Goal: Task Accomplishment & Management: Manage account settings

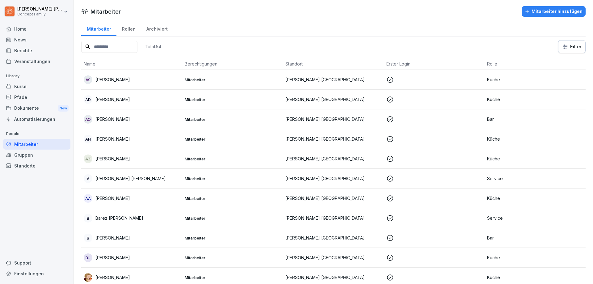
click at [18, 51] on div "Berichte" at bounding box center [36, 50] width 67 height 11
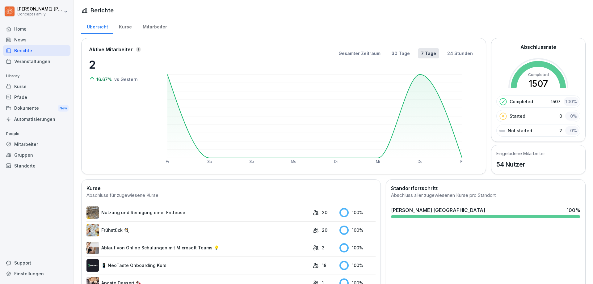
click at [153, 27] on div "Mitarbeiter" at bounding box center [154, 26] width 35 height 16
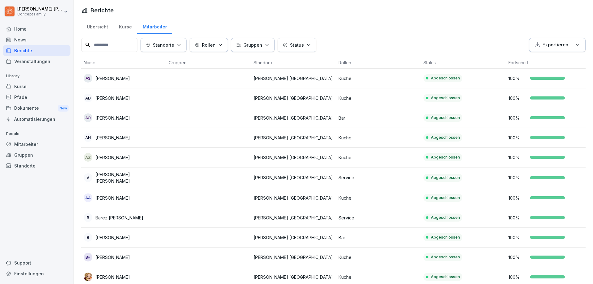
click at [121, 46] on input at bounding box center [109, 45] width 56 height 14
click at [294, 44] on p "Status" at bounding box center [297, 45] width 14 height 6
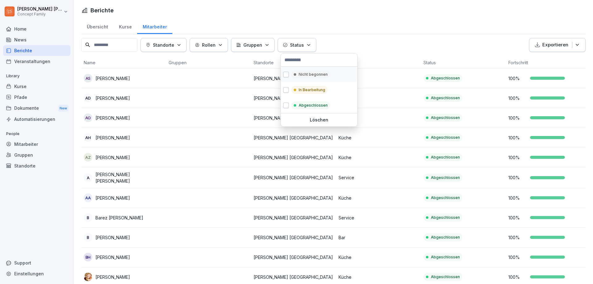
click at [306, 75] on p "Nicht begonnen" at bounding box center [313, 75] width 29 height 6
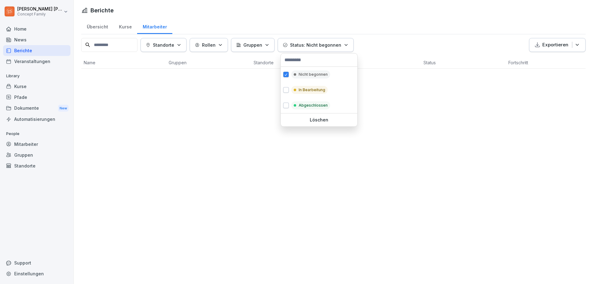
click at [305, 46] on p "Status: Nicht begonnen" at bounding box center [315, 45] width 51 height 6
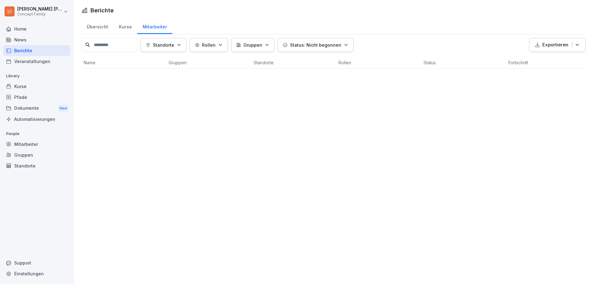
click at [310, 50] on button "Status: Nicht begonnen" at bounding box center [316, 45] width 76 height 14
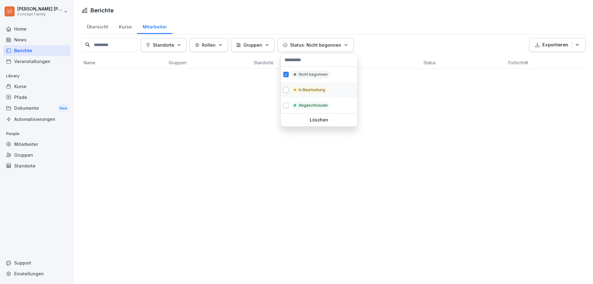
click at [312, 90] on p "In Bearbeitung" at bounding box center [312, 90] width 27 height 6
click at [434, 44] on html "[PERSON_NAME] Concept Family Home News Berichte Veranstaltungen Library Kurse P…" at bounding box center [296, 142] width 593 height 284
click at [360, 43] on p "Status: Nicht begonnen, In Bearbeitung" at bounding box center [333, 45] width 86 height 6
click at [319, 120] on p "Löschen" at bounding box center [319, 120] width 72 height 6
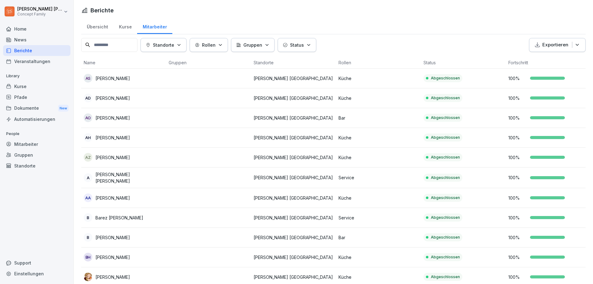
click at [110, 46] on input at bounding box center [109, 45] width 56 height 14
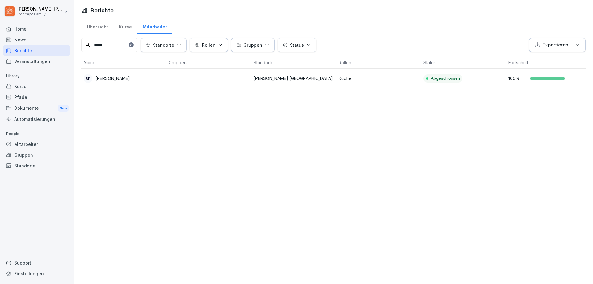
type input "*****"
click at [132, 45] on icon at bounding box center [131, 45] width 2 height 2
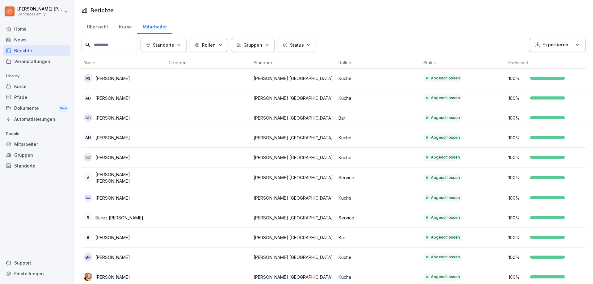
click at [108, 43] on input at bounding box center [109, 45] width 56 height 14
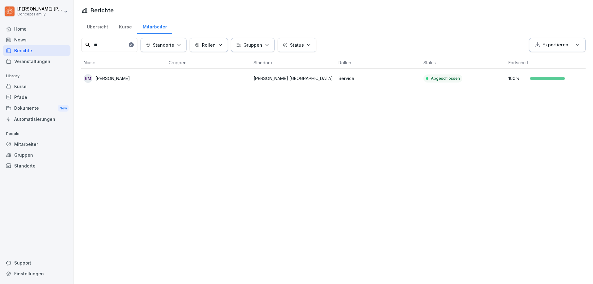
type input "*"
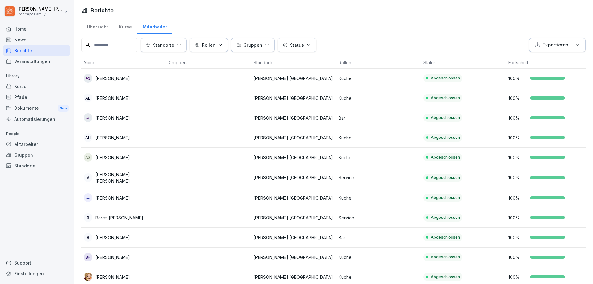
click at [29, 108] on div "Dokumente New" at bounding box center [36, 108] width 67 height 11
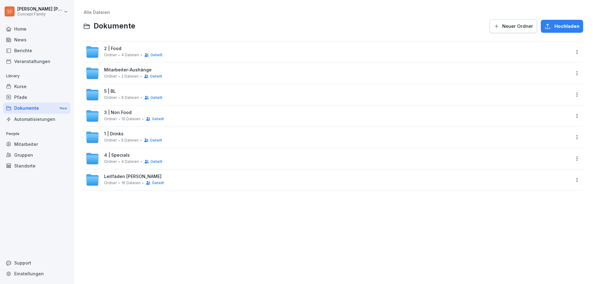
click at [123, 94] on div "5 | BL Ordner 6 Dateien Geteilt" at bounding box center [133, 94] width 58 height 11
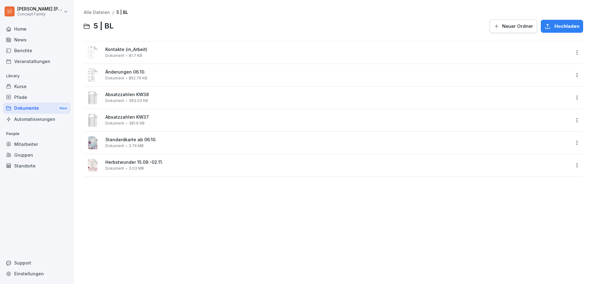
click at [573, 52] on html "[PERSON_NAME] Concept Family Home News Berichte Veranstaltungen Library Kurse P…" at bounding box center [296, 142] width 593 height 284
click at [543, 139] on div "Löschen" at bounding box center [534, 139] width 20 height 7
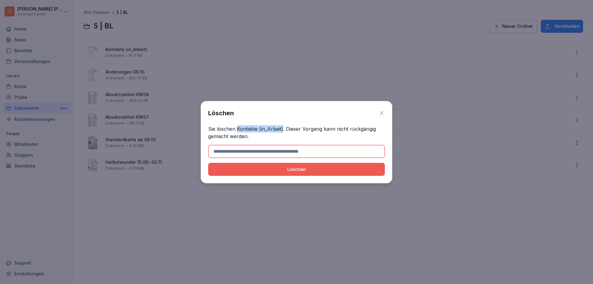
drag, startPoint x: 237, startPoint y: 129, endPoint x: 283, endPoint y: 129, distance: 45.1
click at [283, 129] on p "Sie löschen Kontakte (in_Arbeit). Dieser Vorgang kann nicht rückgängig gemacht …" at bounding box center [296, 132] width 177 height 15
copy p "Kontakte (in_Arbeit)"
click at [250, 153] on input at bounding box center [296, 151] width 177 height 13
paste input "**********"
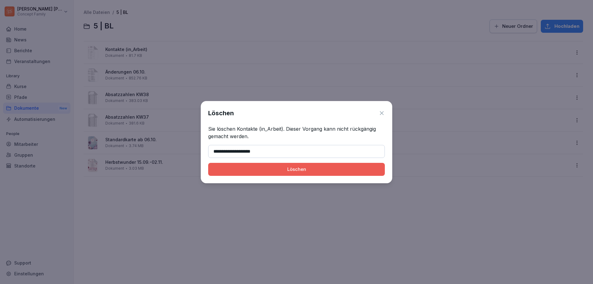
type input "**********"
click at [294, 172] on div "Löschen" at bounding box center [296, 169] width 167 height 7
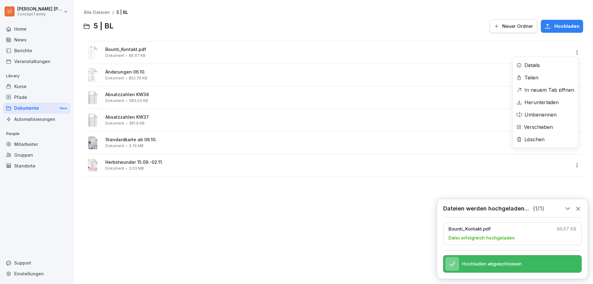
click at [570, 55] on html "[PERSON_NAME] Concept Family Home News Berichte Veranstaltungen Library Kurse P…" at bounding box center [296, 142] width 593 height 284
click at [537, 117] on div "Umbenennen" at bounding box center [540, 114] width 32 height 7
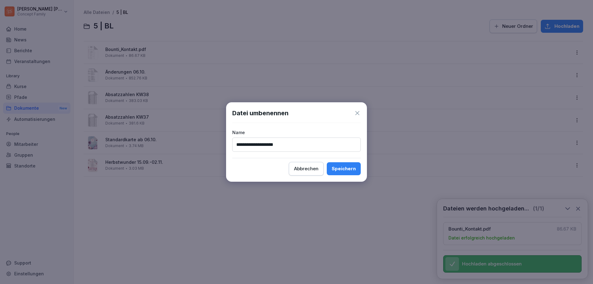
type input "**********"
click at [355, 168] on div "Speichern" at bounding box center [344, 168] width 24 height 7
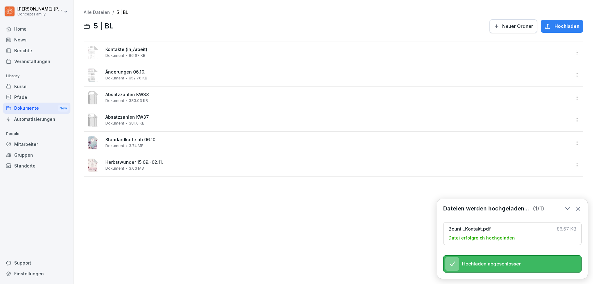
click at [578, 207] on icon at bounding box center [577, 208] width 3 height 3
